Goal: Navigation & Orientation: Find specific page/section

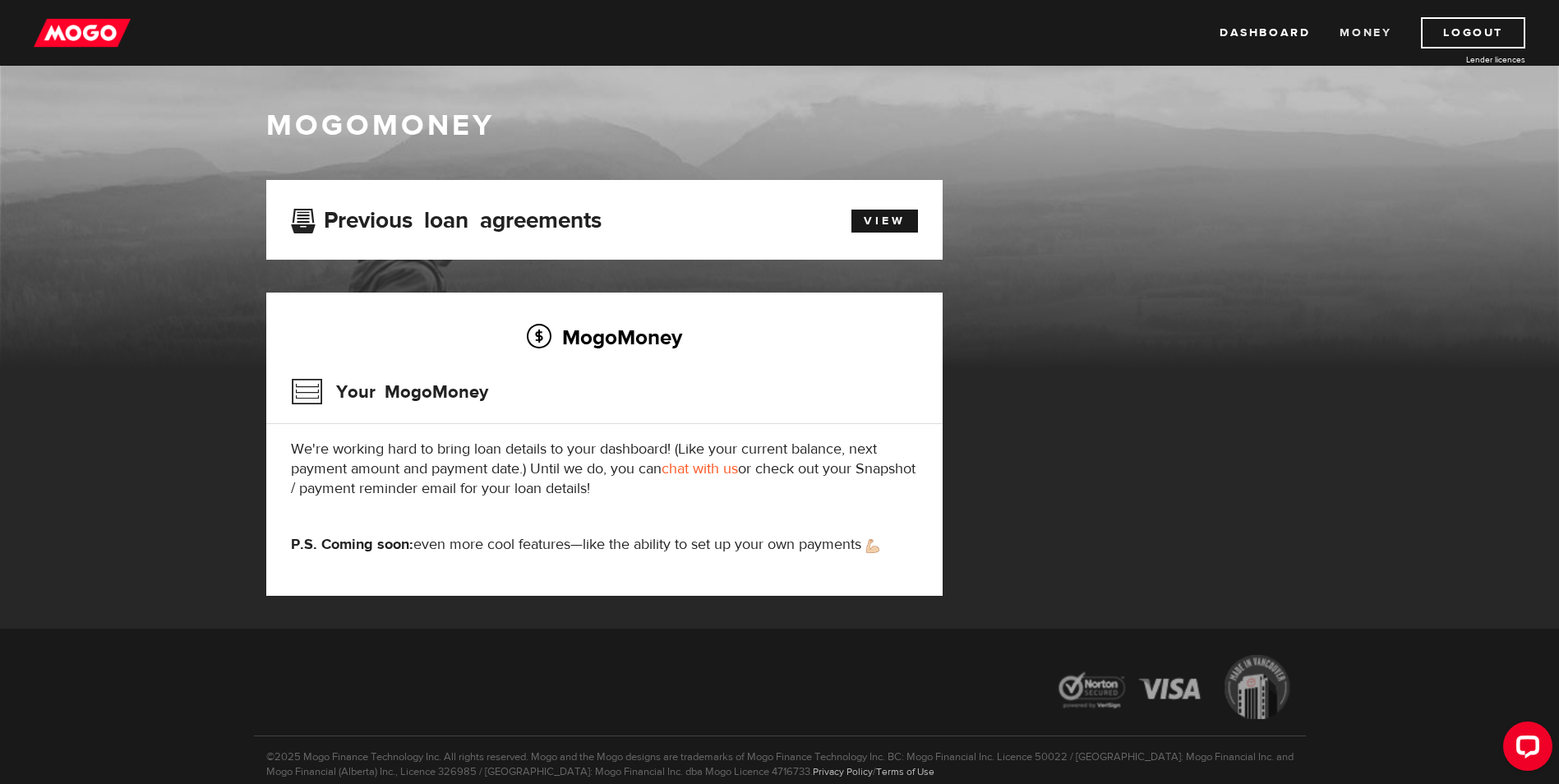
click at [1365, 31] on link "Money" at bounding box center [1365, 33] width 51 height 31
click at [1281, 37] on link "Dashboard" at bounding box center [1265, 33] width 90 height 31
